Goal: Transaction & Acquisition: Book appointment/travel/reservation

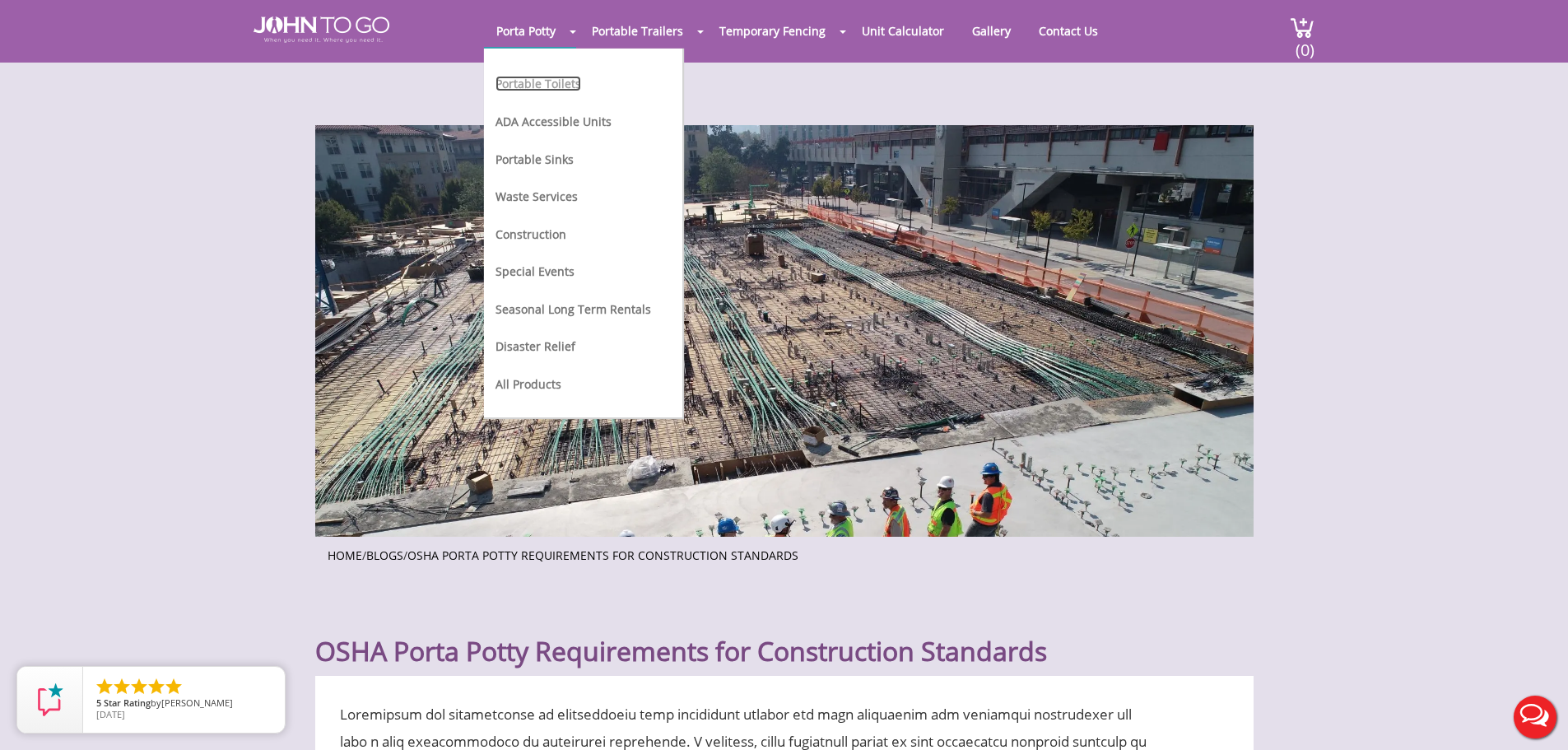
click at [547, 82] on link "Portable Toilets" at bounding box center [538, 83] width 86 height 16
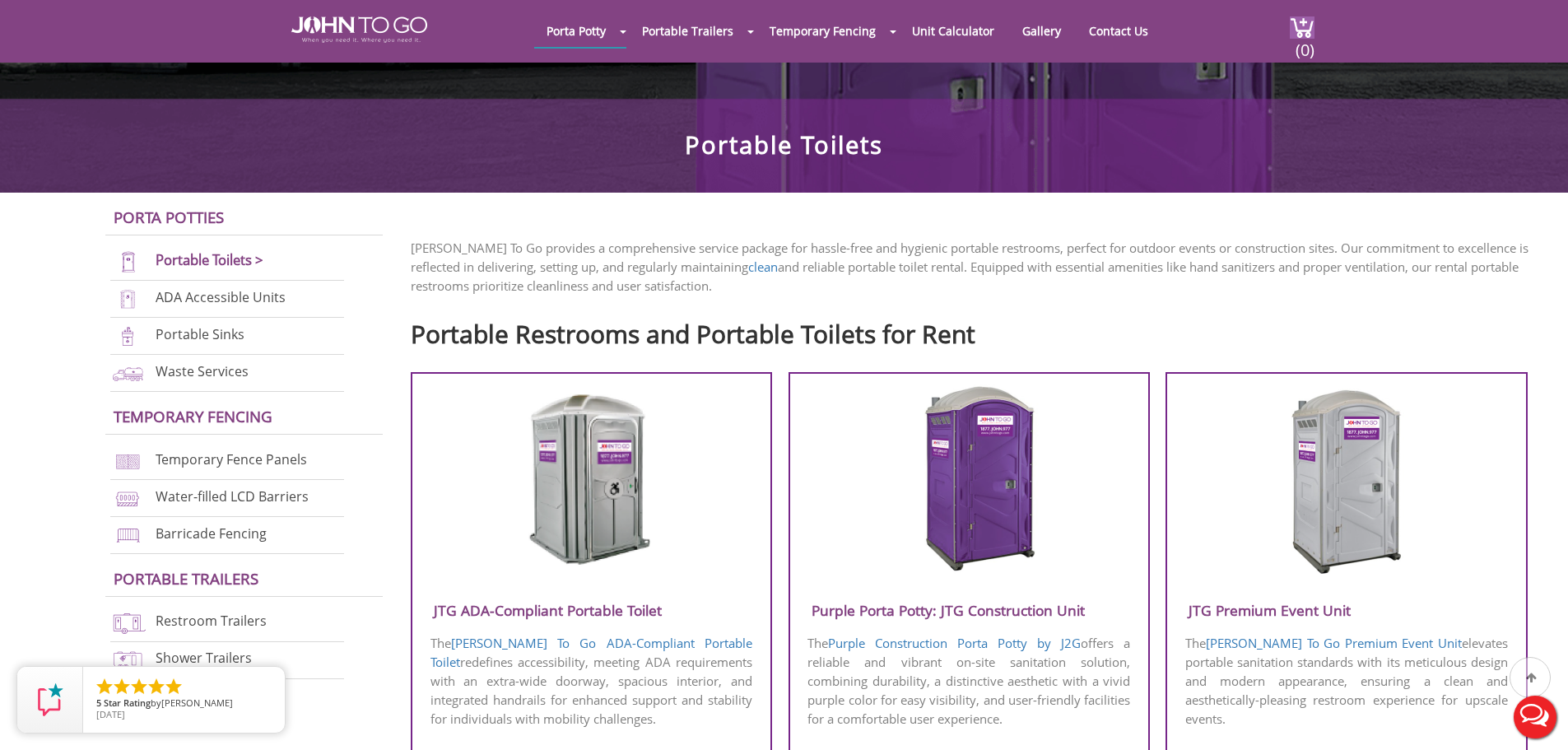
scroll to position [329, 0]
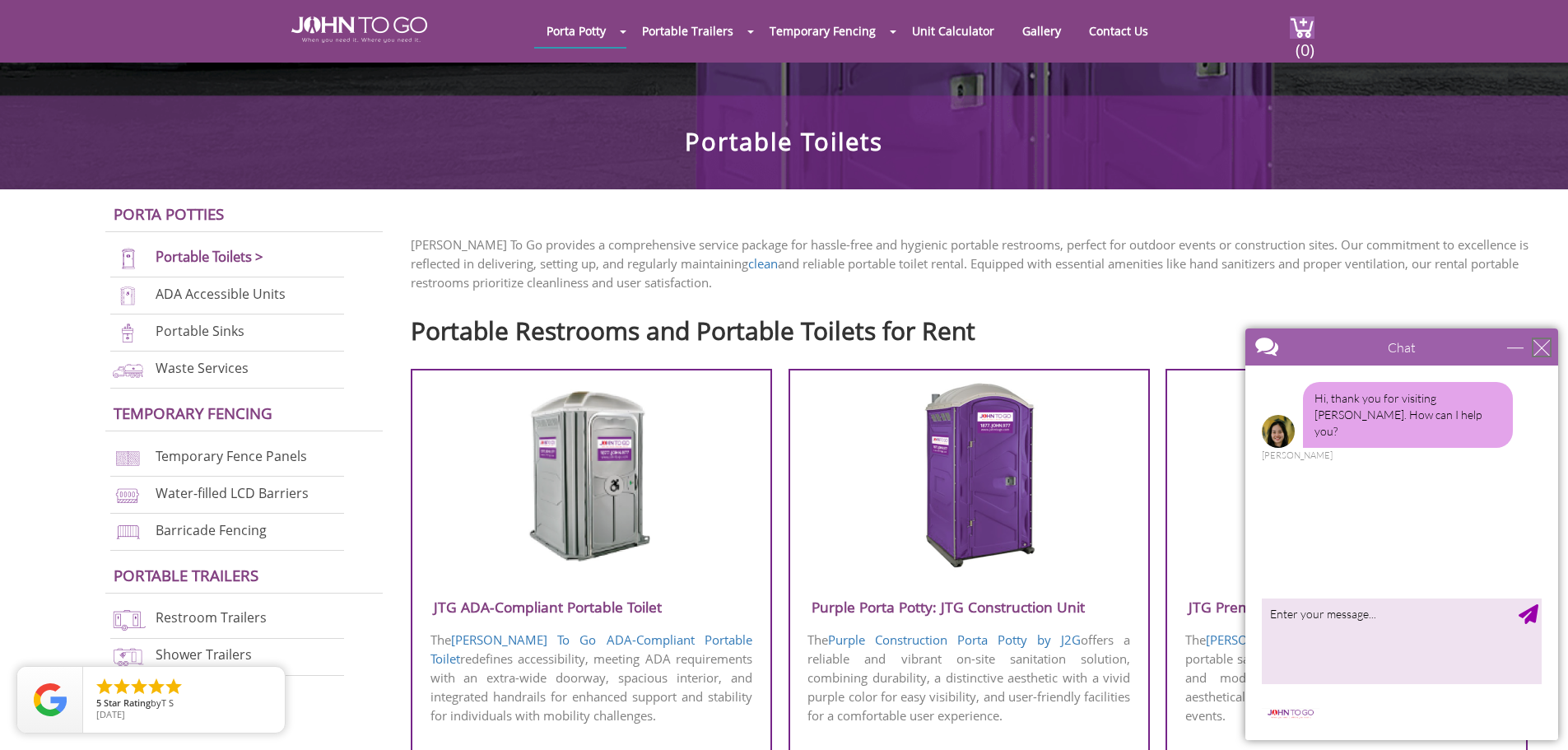
click at [1535, 340] on div "close" at bounding box center [1542, 348] width 17 height 17
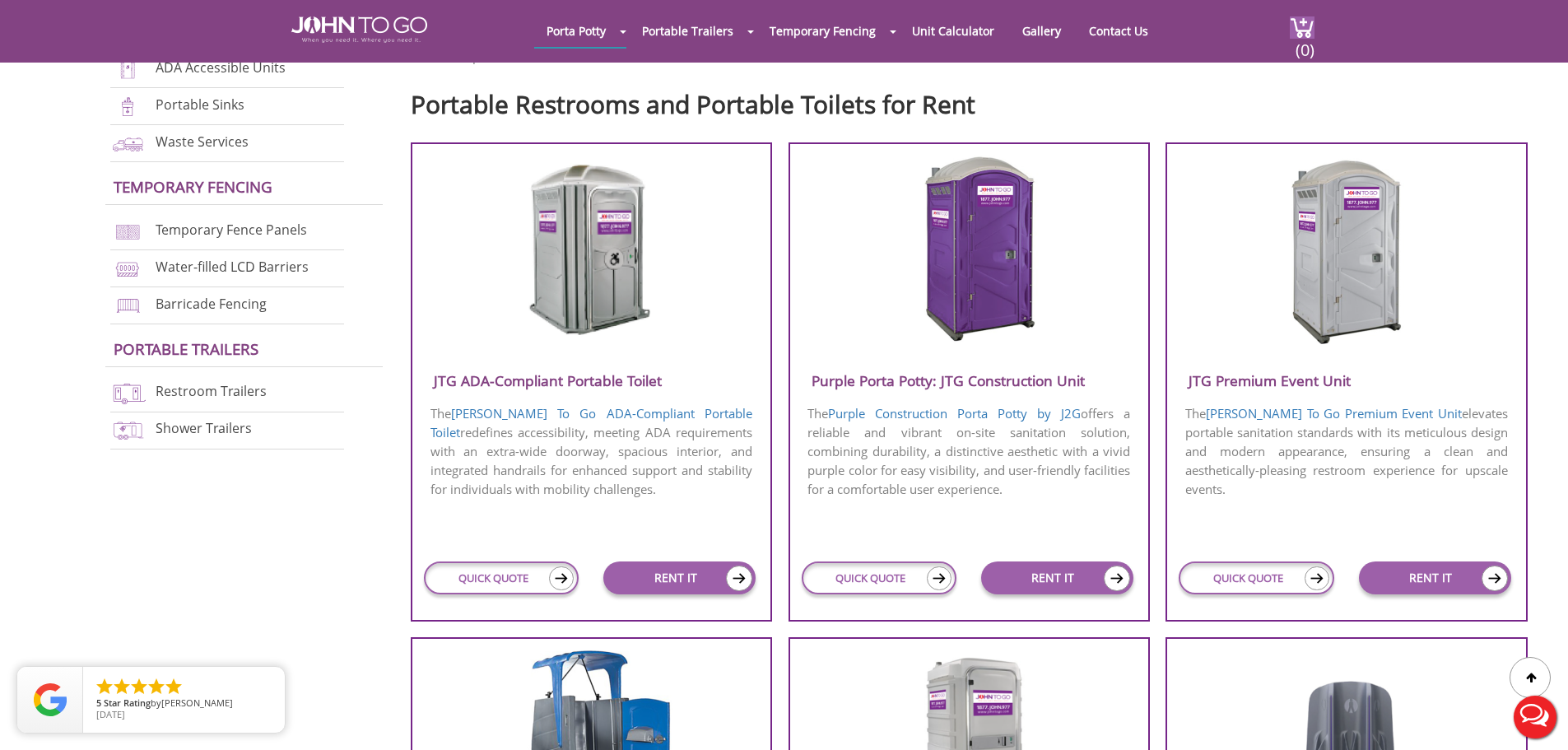
scroll to position [576, 0]
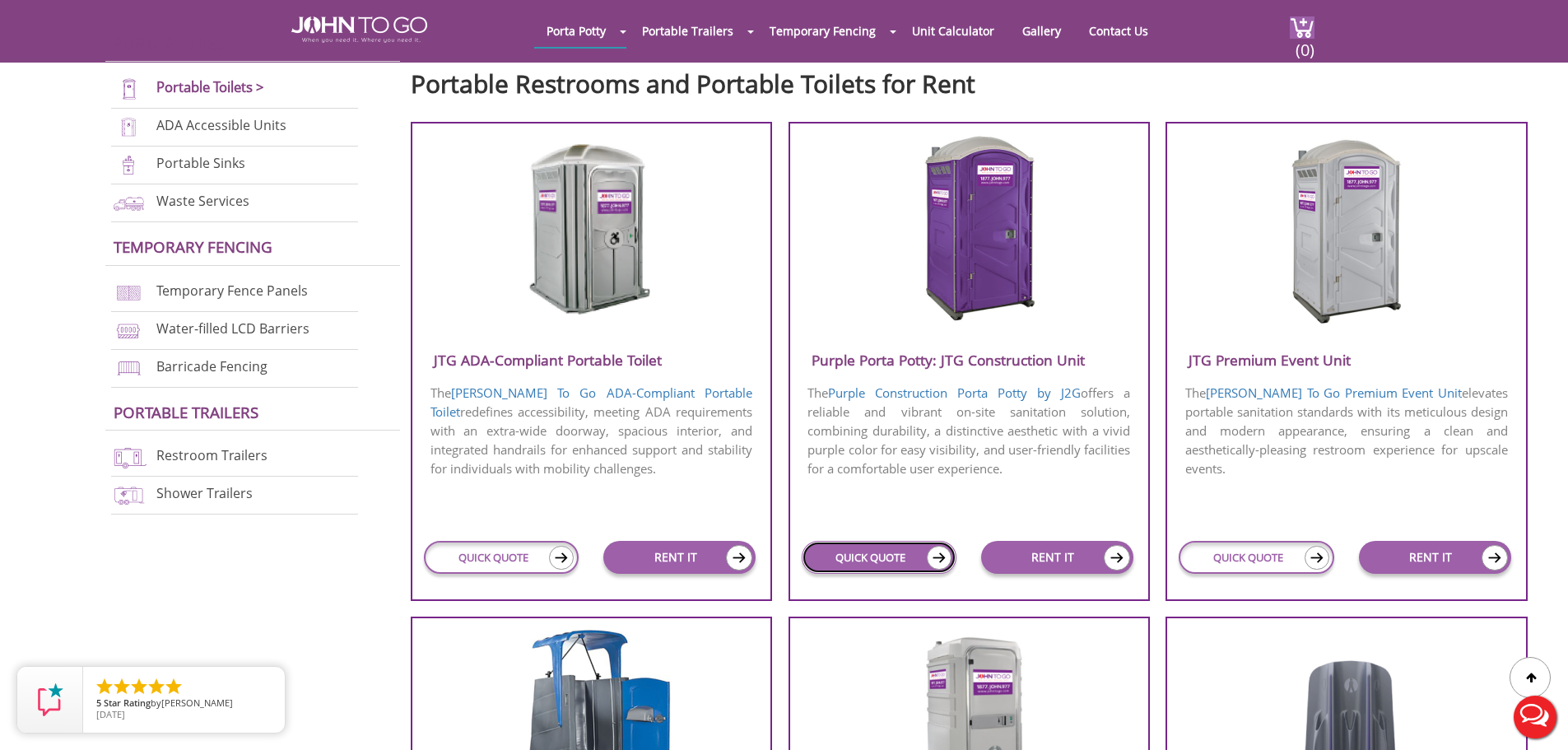
click at [905, 555] on link "QUICK QUOTE" at bounding box center [879, 558] width 155 height 33
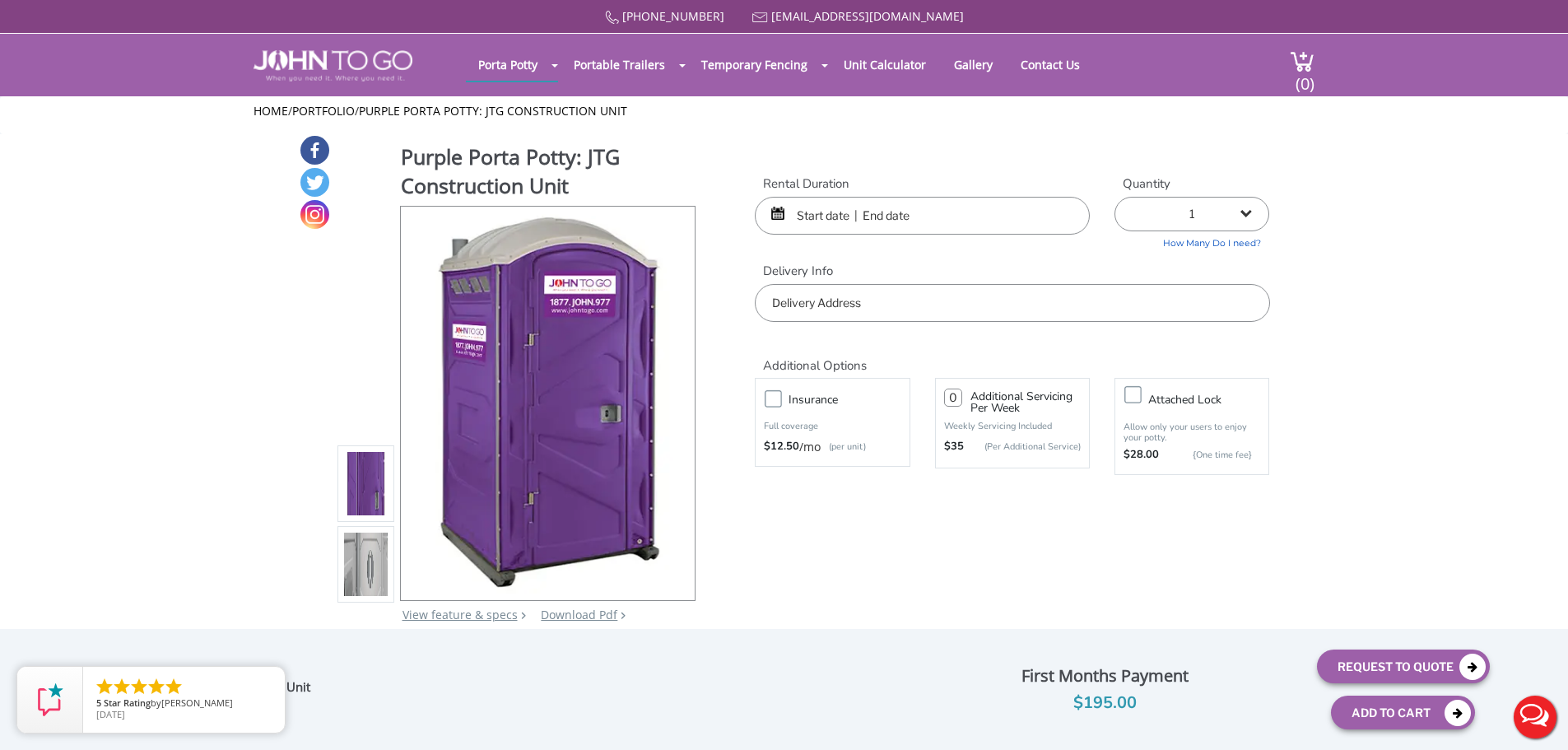
click at [818, 222] on input "text" at bounding box center [922, 215] width 335 height 38
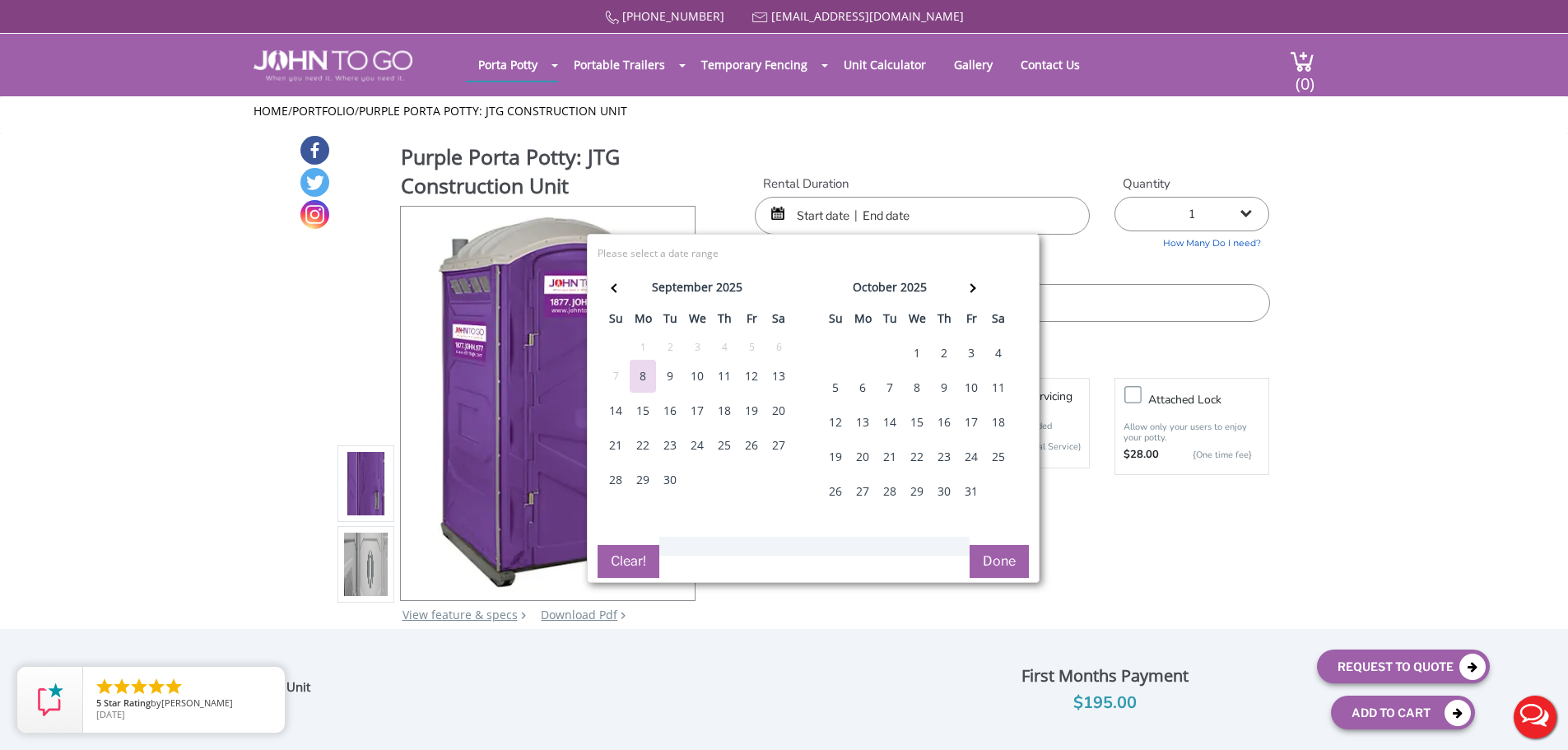
click at [675, 378] on div "9" at bounding box center [670, 376] width 27 height 33
click at [981, 293] on th at bounding box center [972, 290] width 28 height 33
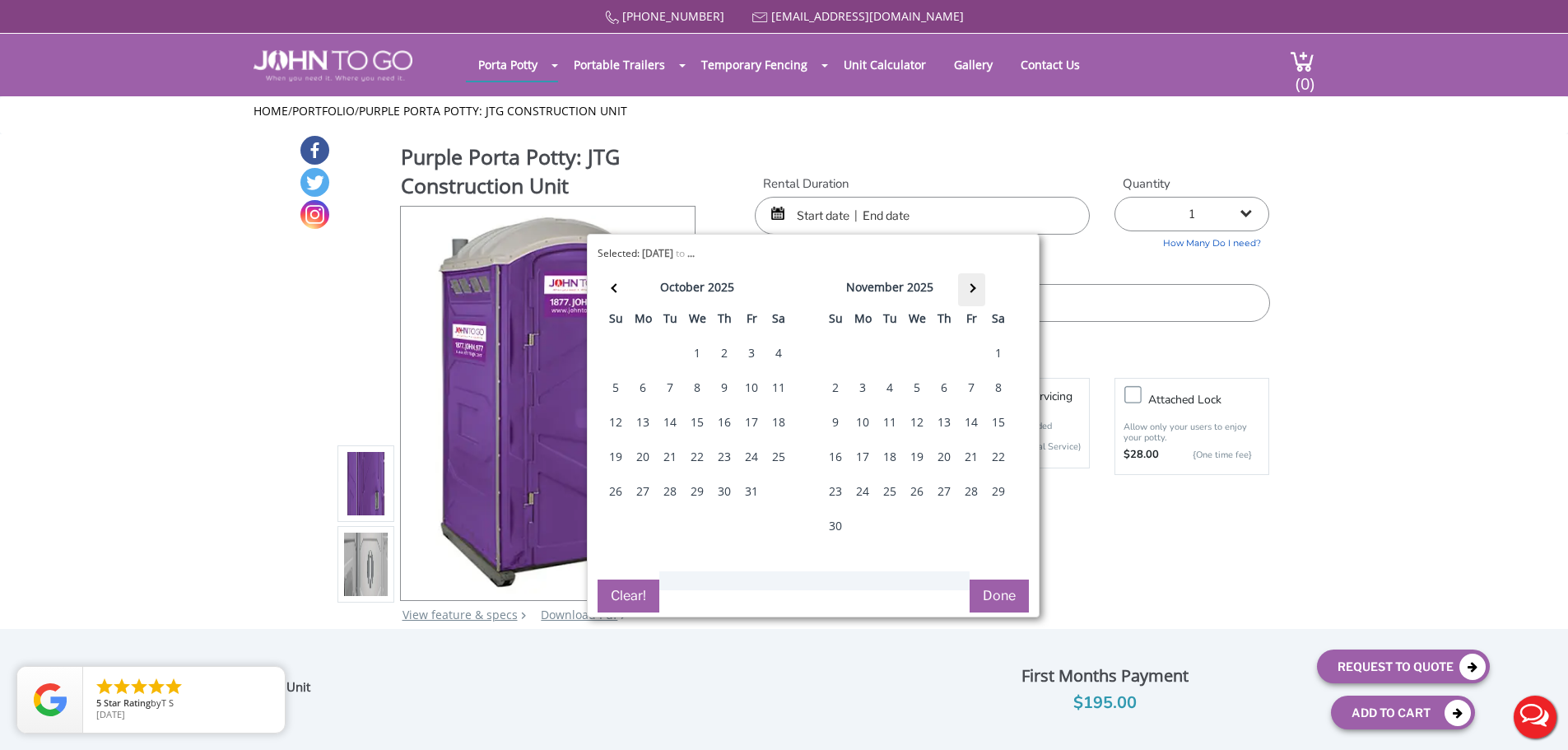
click at [981, 293] on th at bounding box center [972, 290] width 28 height 33
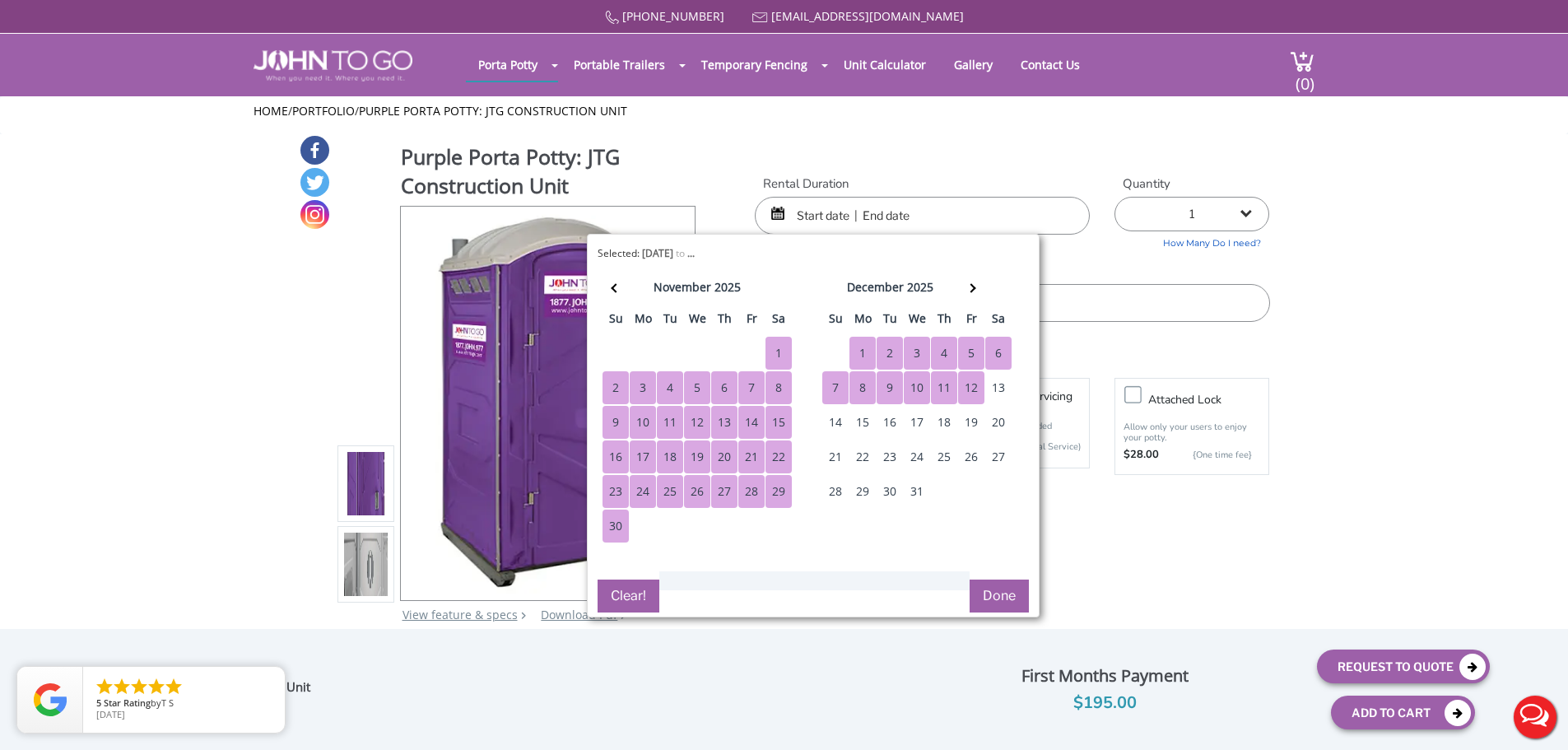
click at [967, 392] on div "12" at bounding box center [971, 388] width 27 height 33
type input "[DATE] to [DATE]"
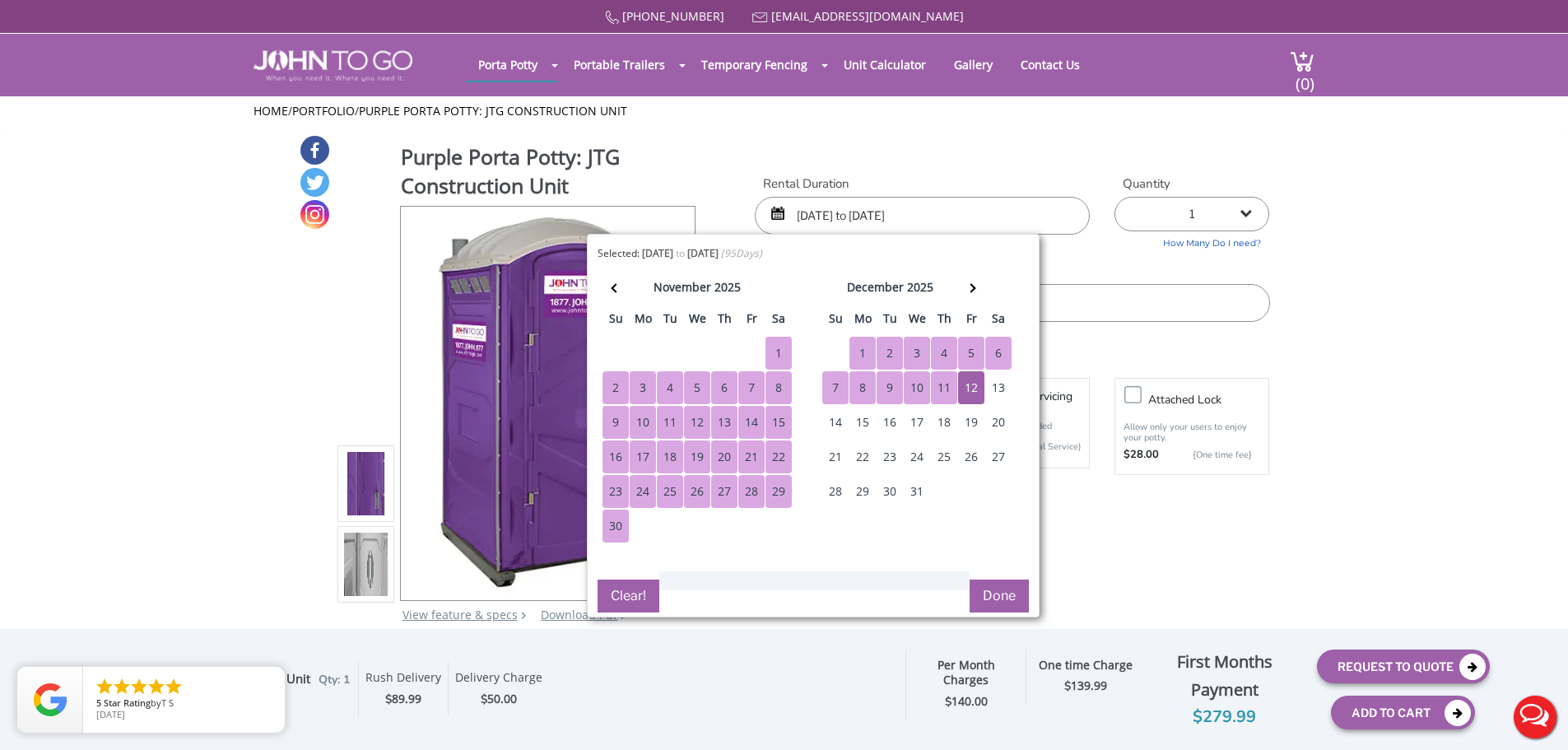
click at [1124, 271] on label "Delivery Info" at bounding box center [1011, 271] width 514 height 17
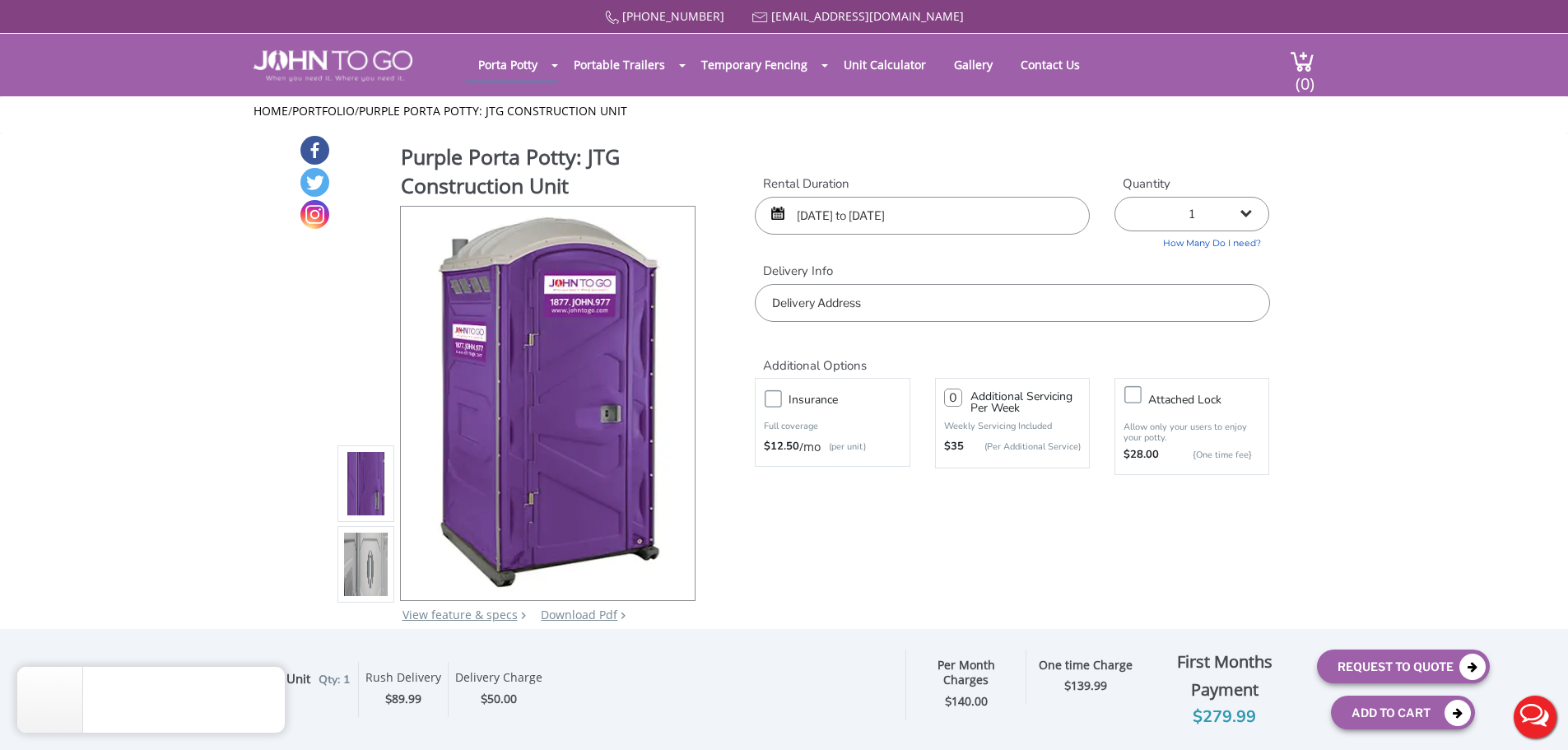
click at [1114, 294] on input "text" at bounding box center [1011, 303] width 514 height 38
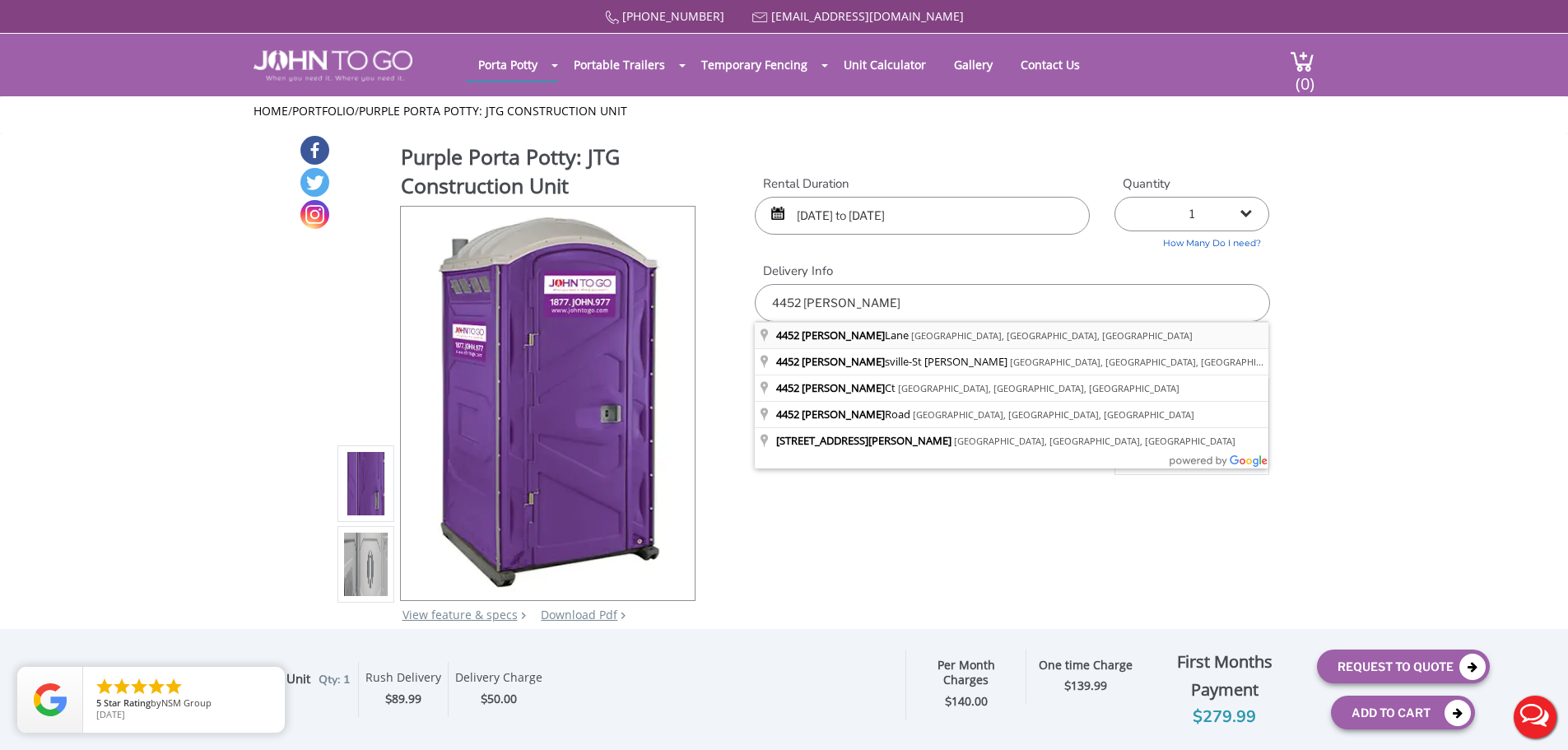
type input "[STREET_ADDRESS][PERSON_NAME]"
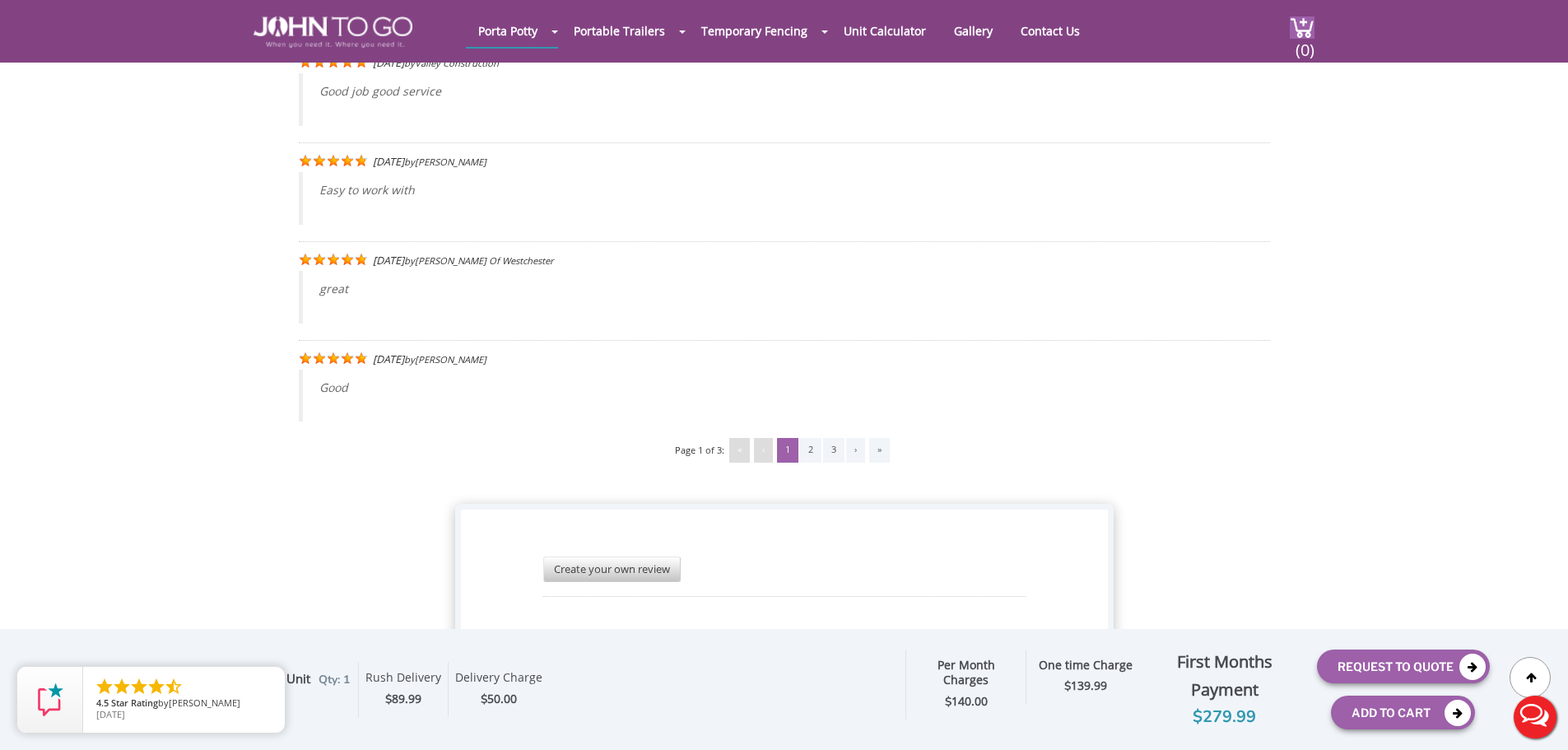
scroll to position [3255, 0]
click at [1386, 670] on button "Request To Quote" at bounding box center [1404, 666] width 173 height 34
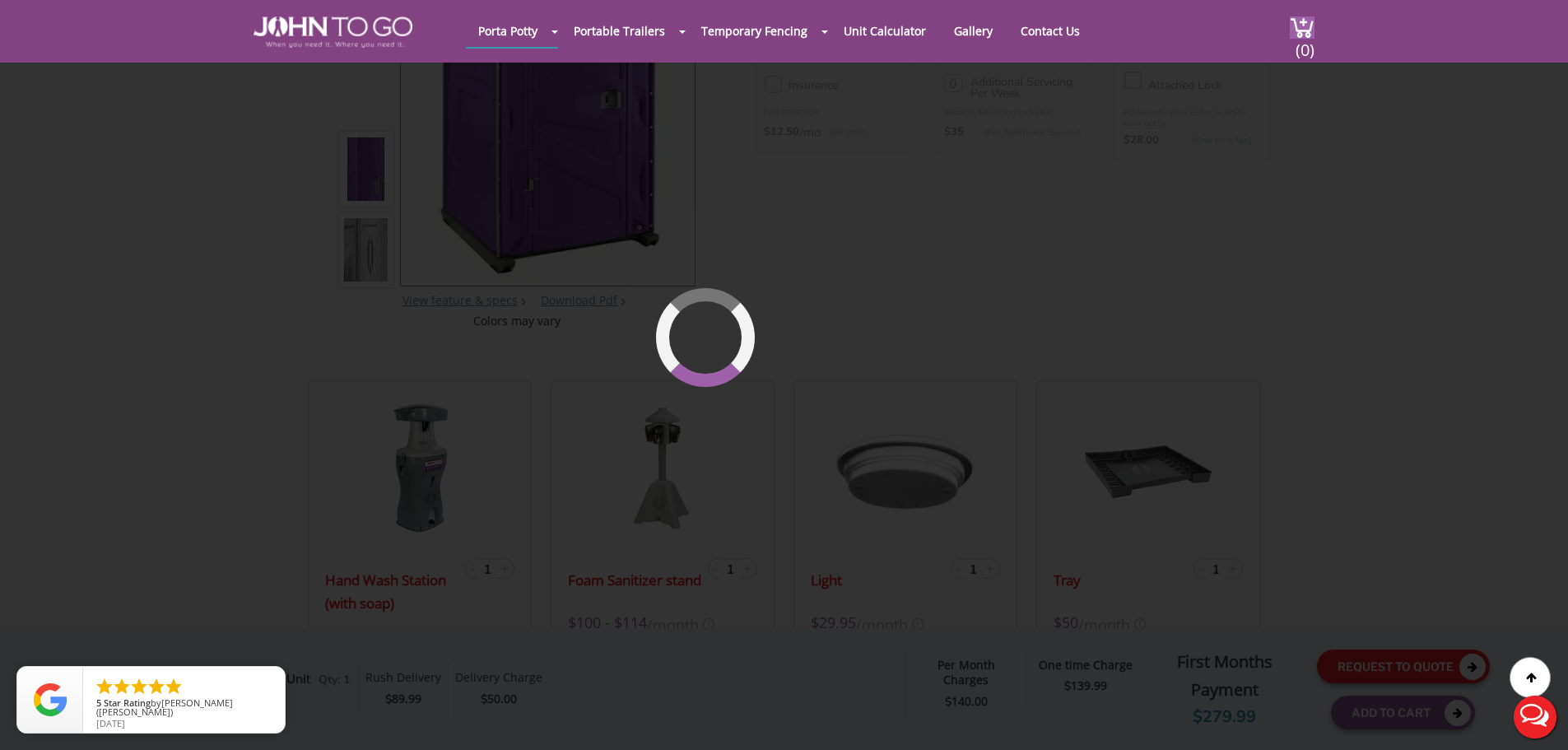
scroll to position [113, 0]
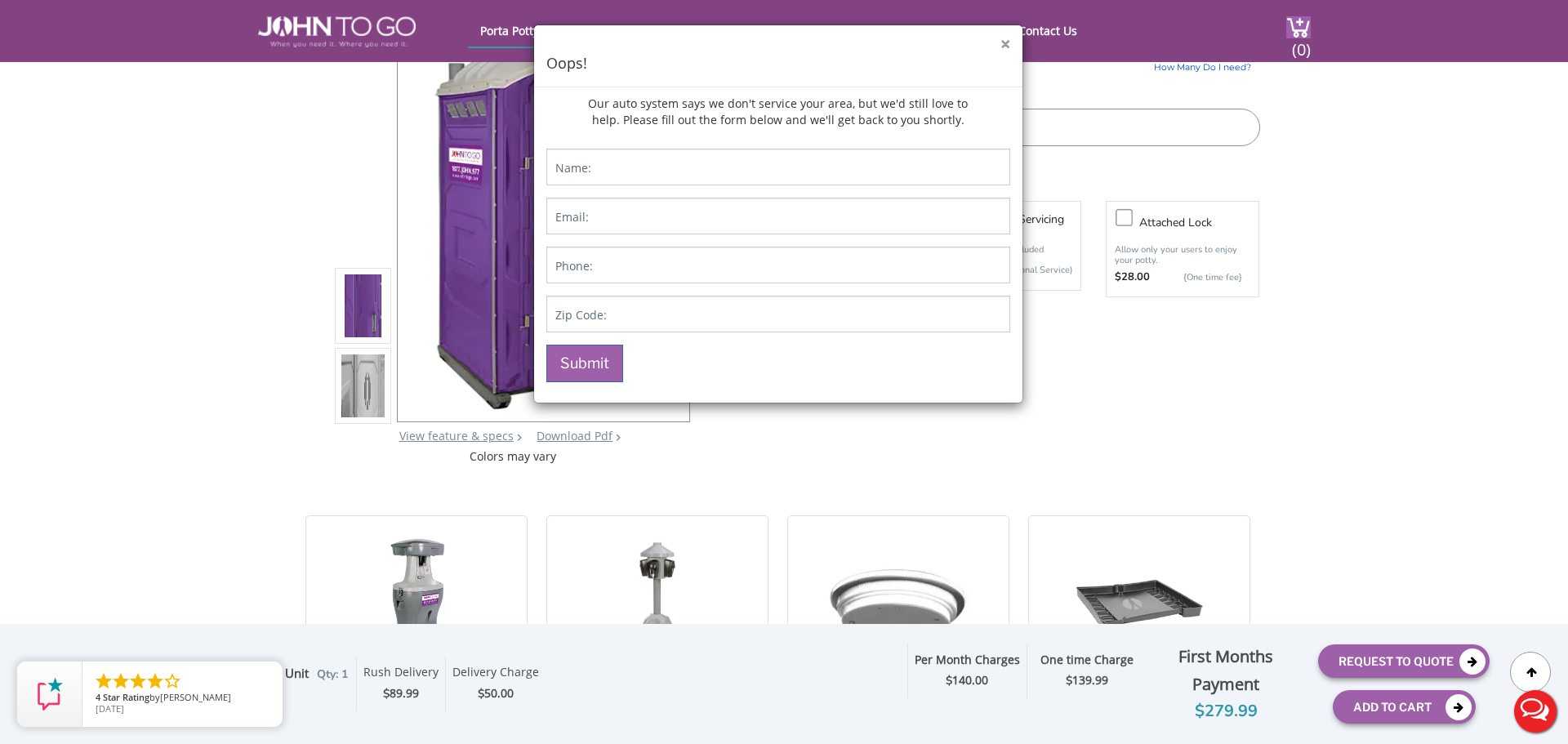
click at [1000, 43] on button "×" at bounding box center [1005, 44] width 10 height 17
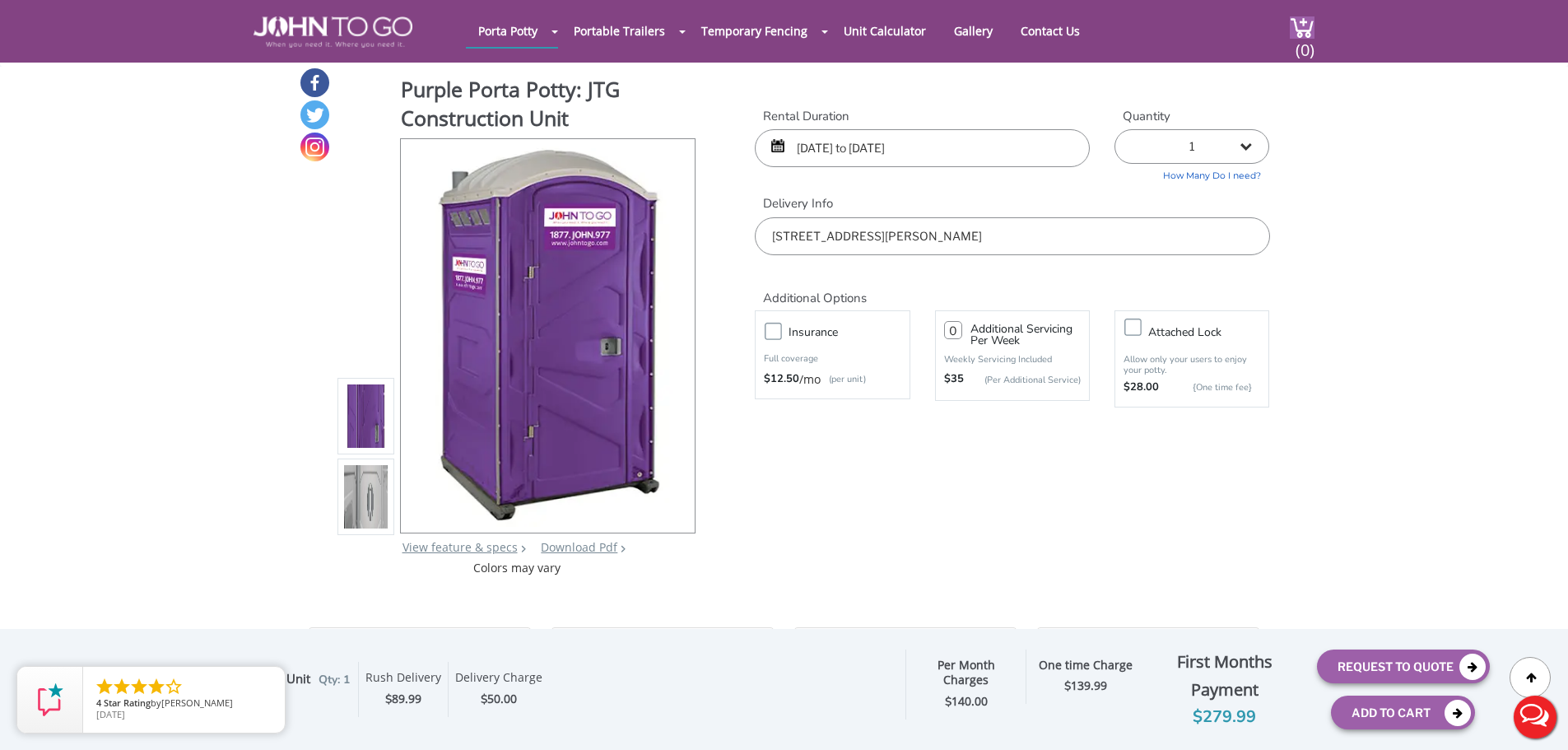
scroll to position [0, 0]
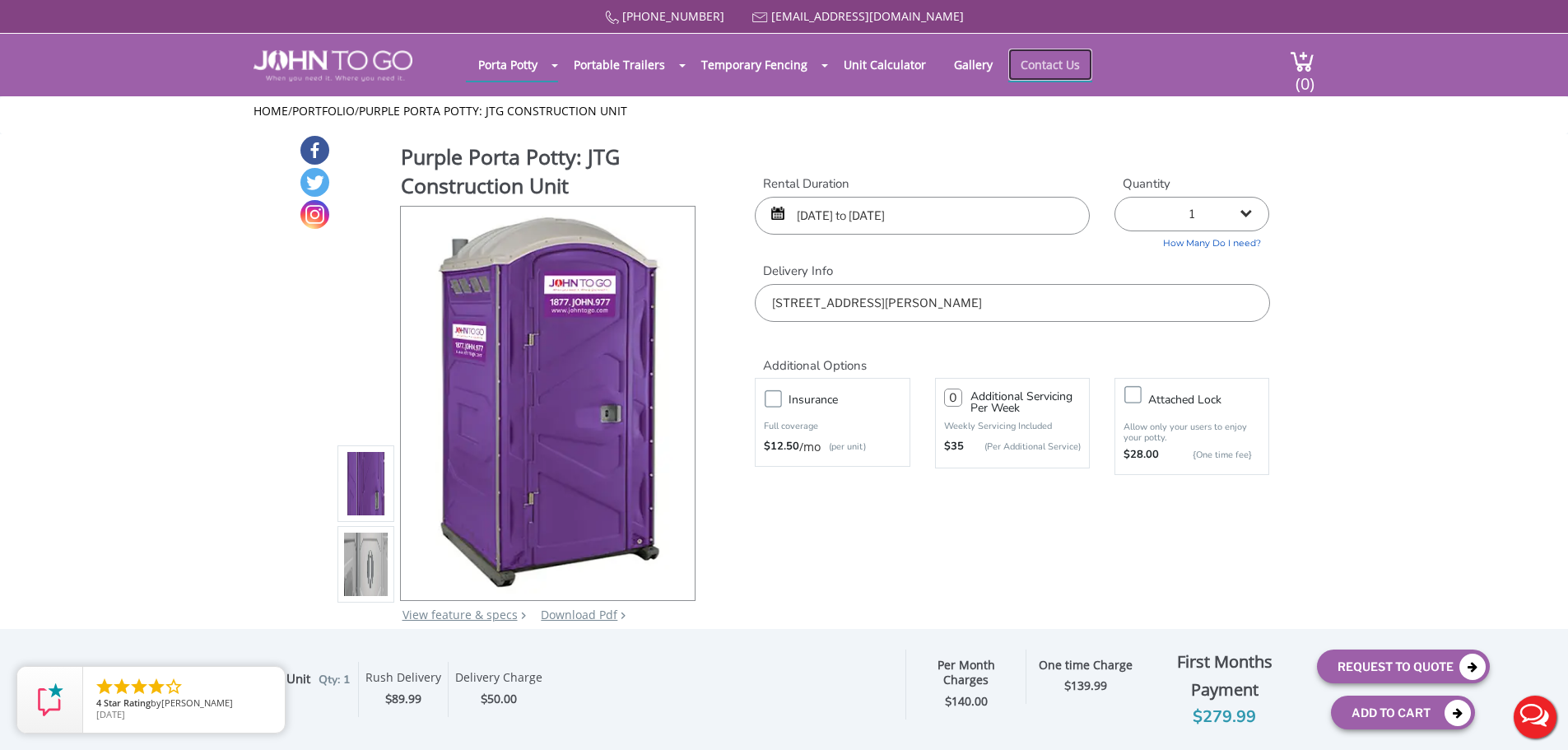
click at [1044, 73] on link "Contact Us" at bounding box center [1050, 64] width 84 height 32
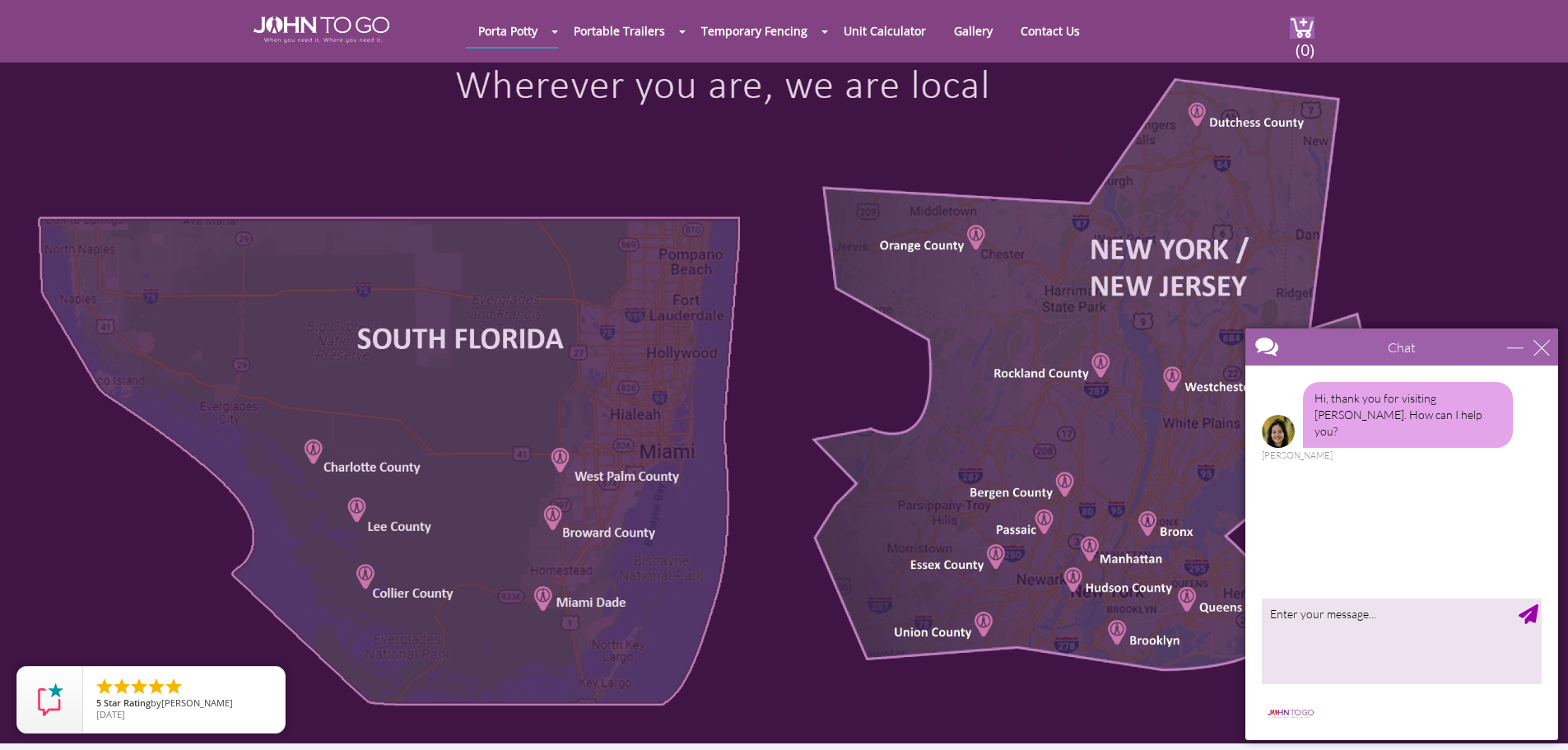
scroll to position [824, 0]
